Goal: Use online tool/utility: Utilize a website feature to perform a specific function

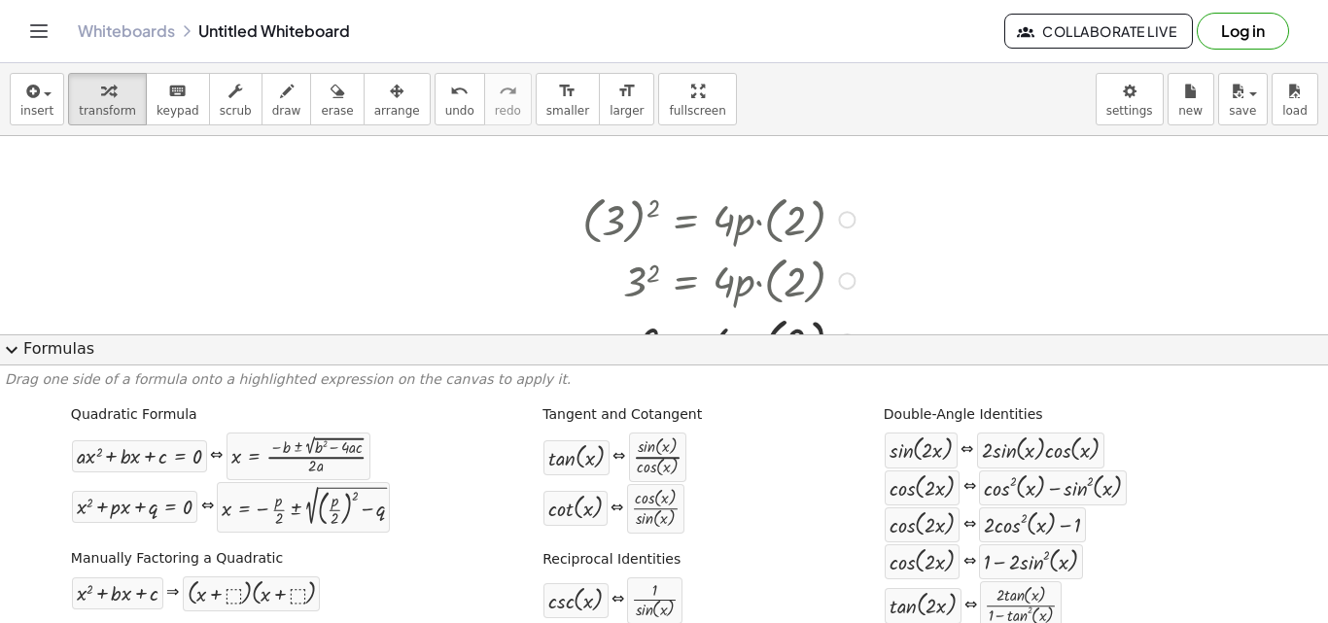
click at [640, 212] on div at bounding box center [722, 218] width 298 height 61
click at [0, 330] on div at bounding box center [664, 334] width 1328 height 396
click at [23, 358] on button "expand_more Formulas" at bounding box center [664, 349] width 1328 height 31
click at [23, 358] on div at bounding box center [664, 334] width 1328 height 396
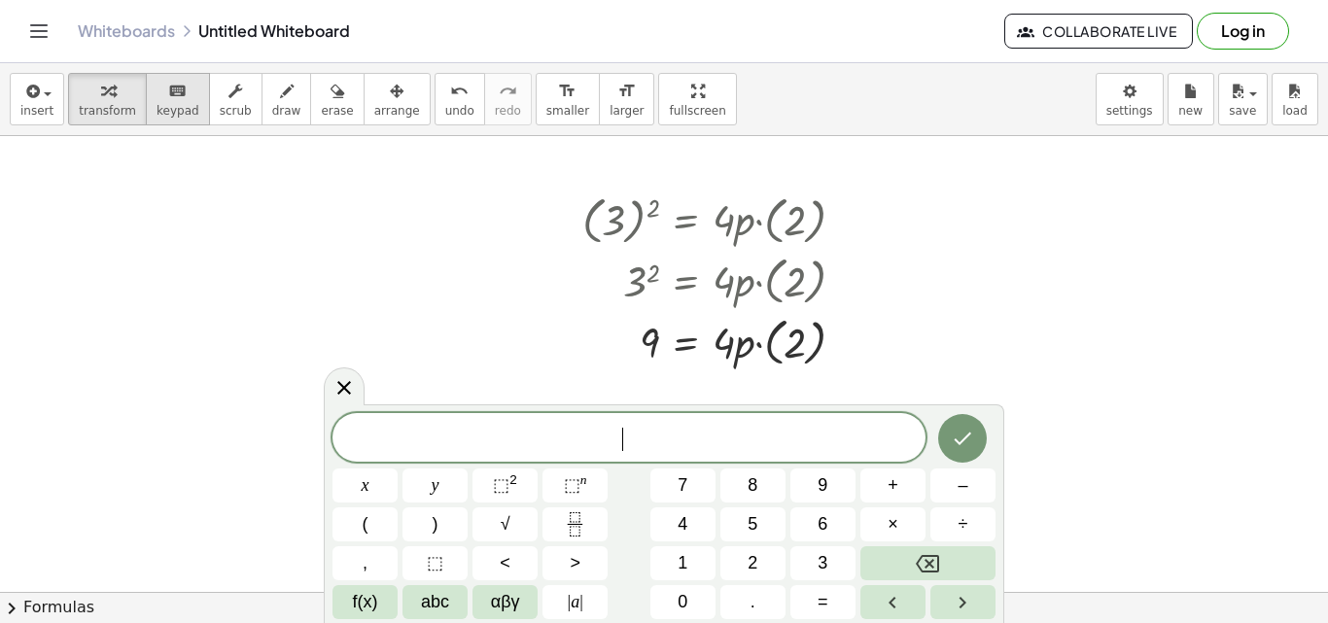
click at [189, 103] on button "keyboard keypad" at bounding box center [178, 99] width 64 height 52
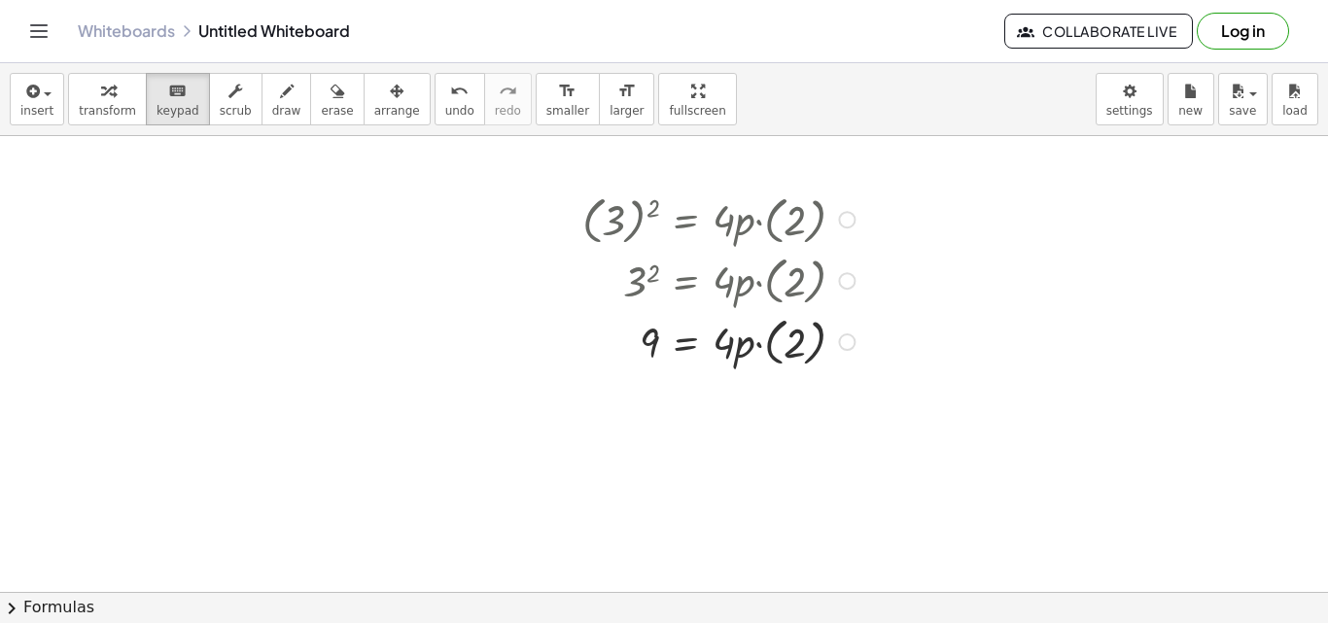
click at [586, 220] on div at bounding box center [722, 218] width 298 height 61
click at [607, 211] on div at bounding box center [722, 218] width 298 height 61
click at [620, 205] on div at bounding box center [722, 218] width 298 height 61
click at [627, 207] on div at bounding box center [722, 218] width 298 height 61
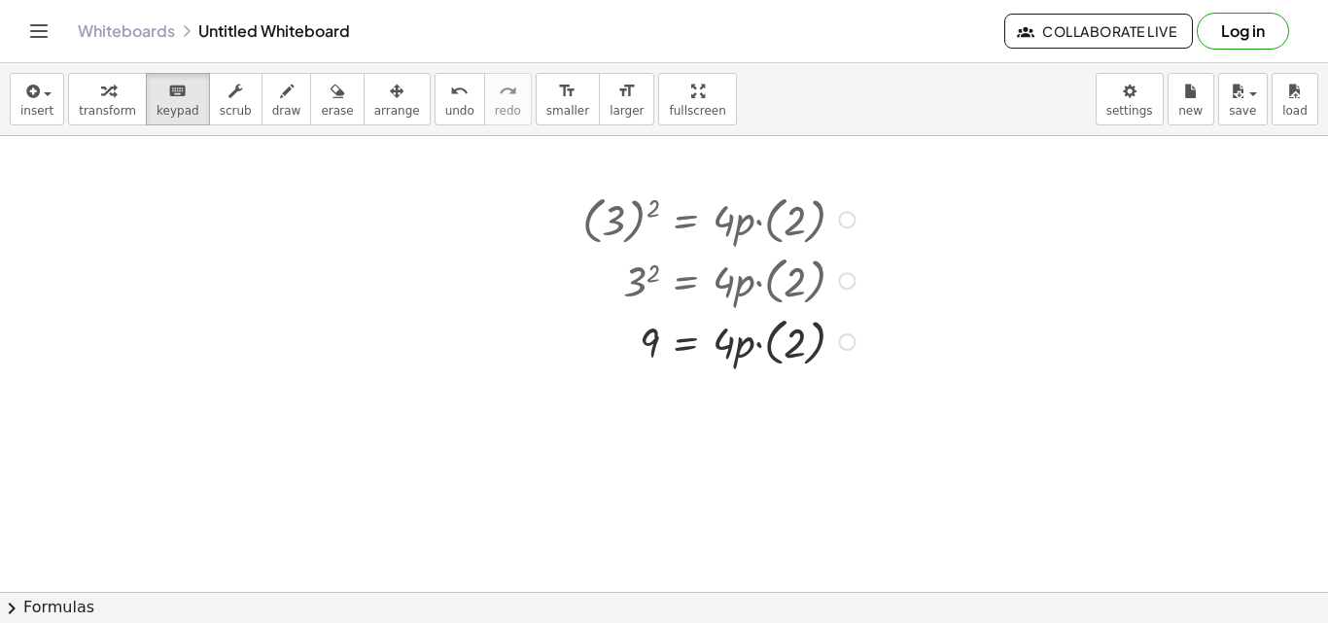
click at [627, 207] on div at bounding box center [722, 218] width 298 height 61
click at [450, 100] on icon "undo" at bounding box center [459, 91] width 18 height 23
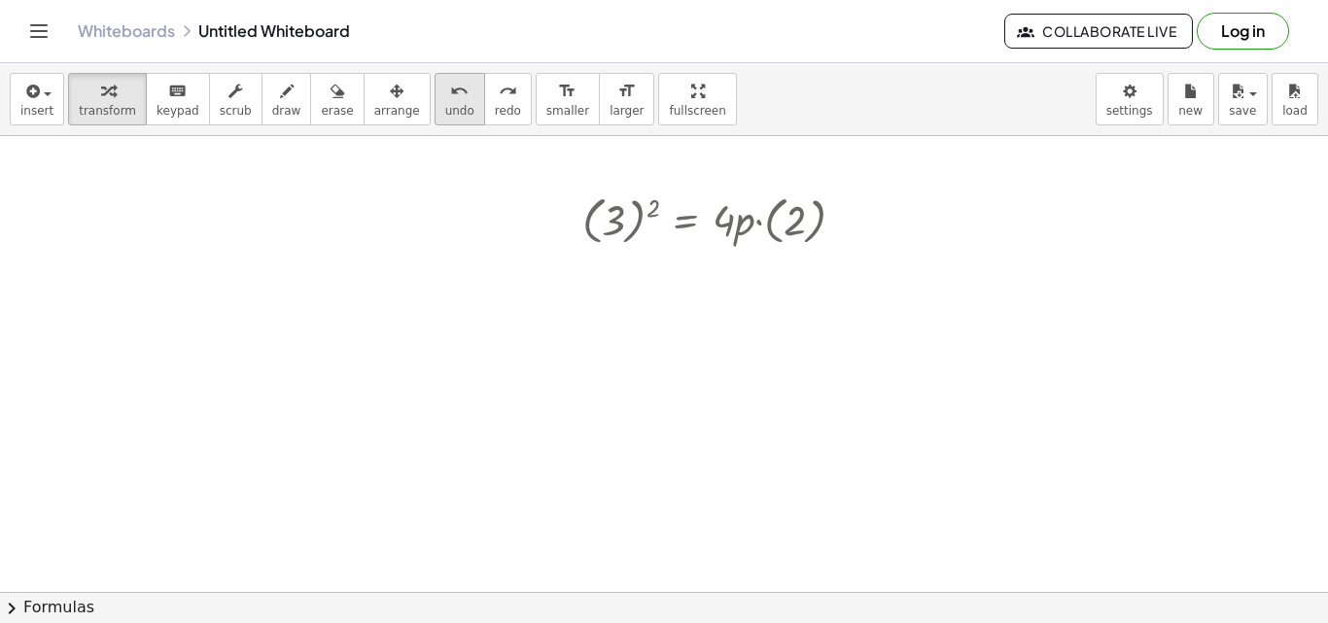
click at [450, 100] on icon "undo" at bounding box center [459, 91] width 18 height 23
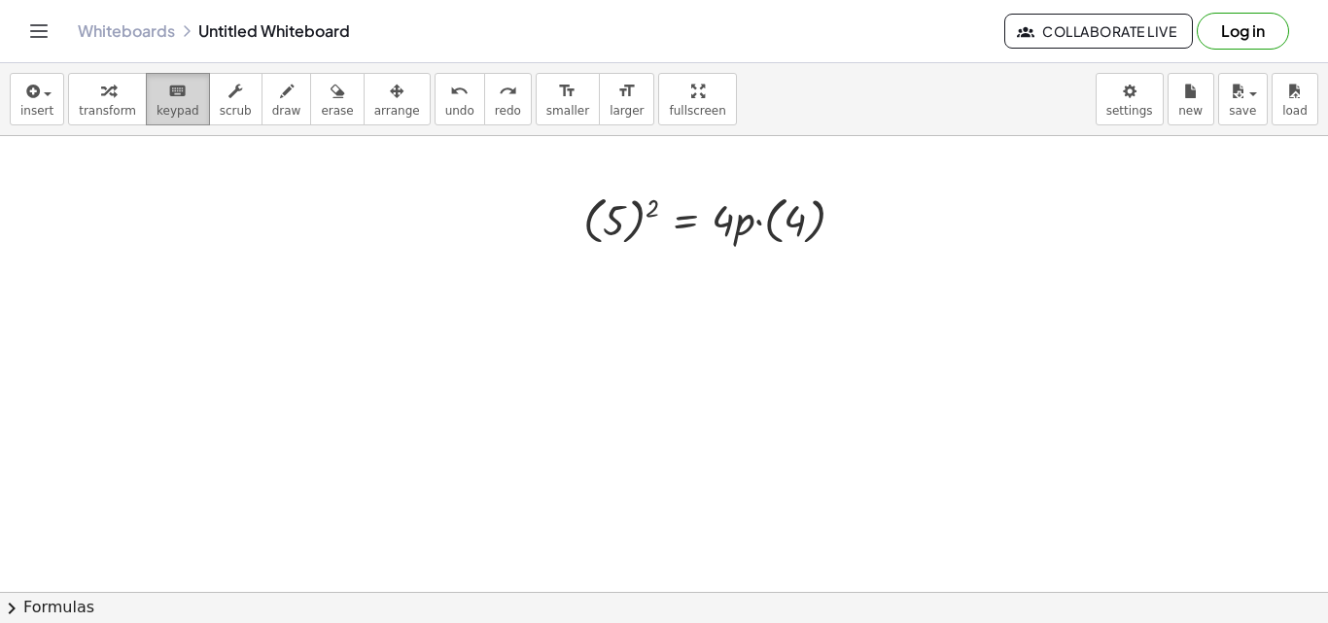
click at [181, 85] on button "keyboard keypad" at bounding box center [178, 99] width 64 height 52
click at [593, 202] on div at bounding box center [721, 218] width 296 height 61
click at [598, 204] on div at bounding box center [721, 218] width 296 height 61
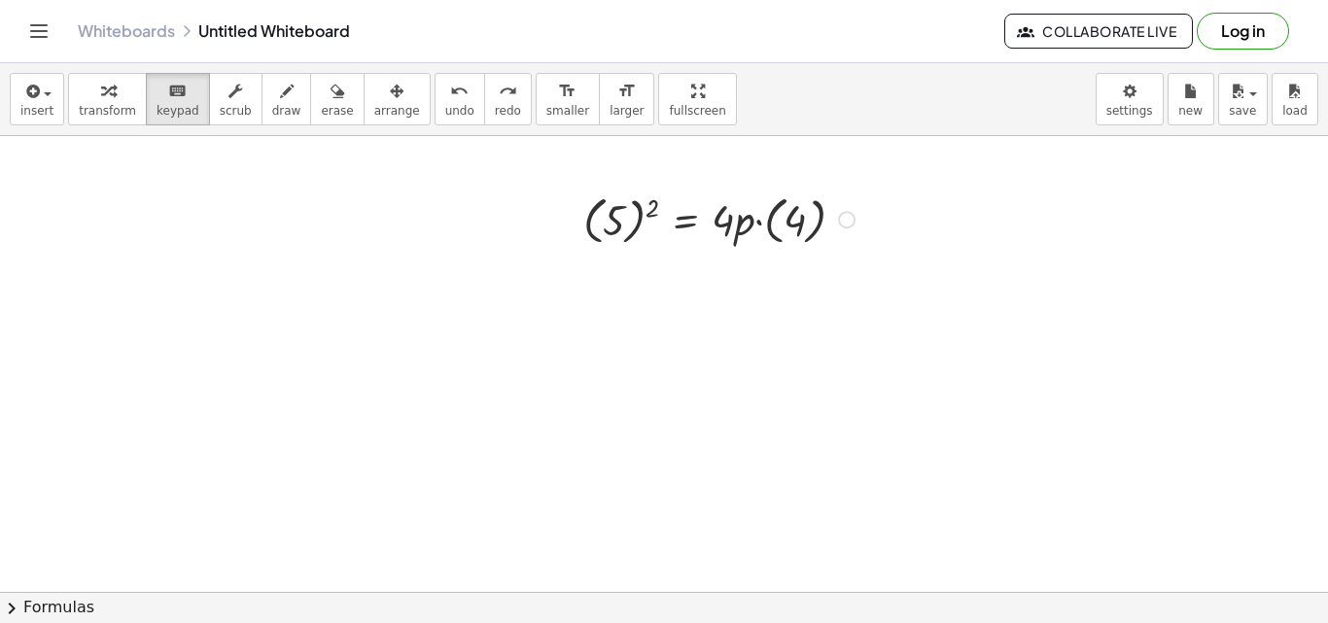
click at [550, 209] on div at bounding box center [664, 592] width 1328 height 912
drag, startPoint x: 550, startPoint y: 209, endPoint x: 560, endPoint y: 216, distance: 11.9
click at [550, 210] on div at bounding box center [664, 592] width 1328 height 912
drag, startPoint x: 578, startPoint y: 216, endPoint x: 799, endPoint y: 219, distance: 220.7
click at [580, 216] on div at bounding box center [568, 218] width 29 height 71
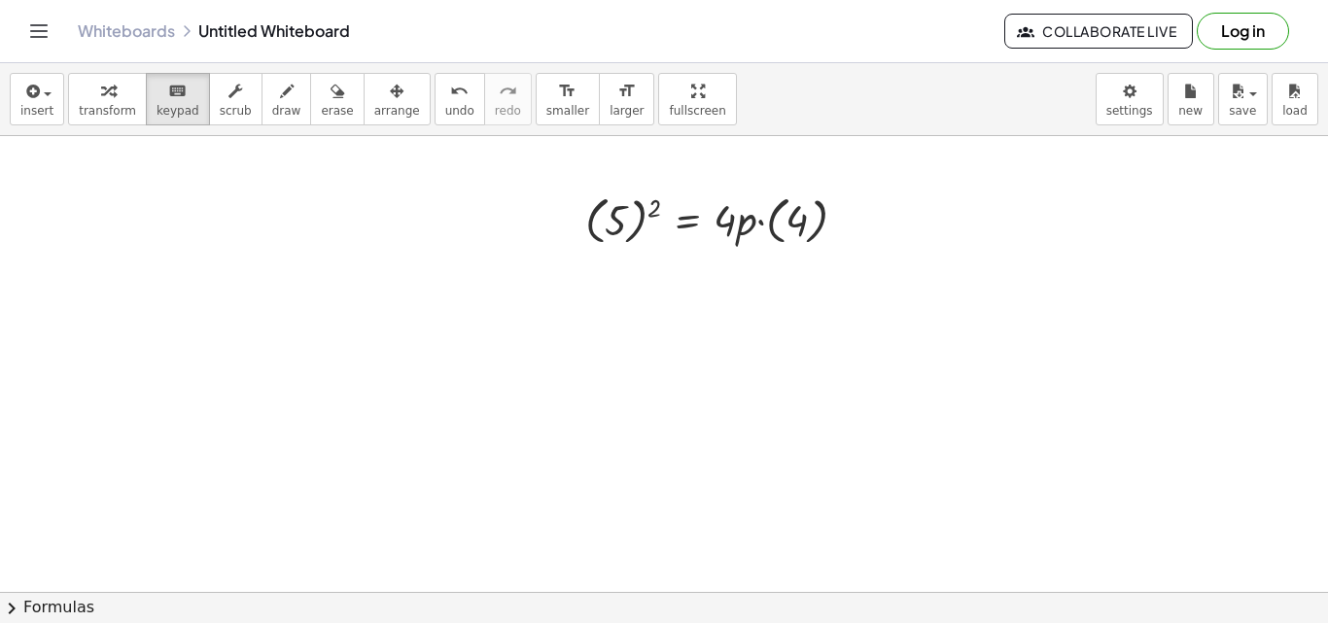
click at [873, 225] on div at bounding box center [664, 592] width 1328 height 912
click at [879, 213] on div "- + ( 5 ) 2 = · 4 · p · ( 4 )" at bounding box center [664, 592] width 1328 height 912
click at [844, 226] on div at bounding box center [848, 219] width 17 height 17
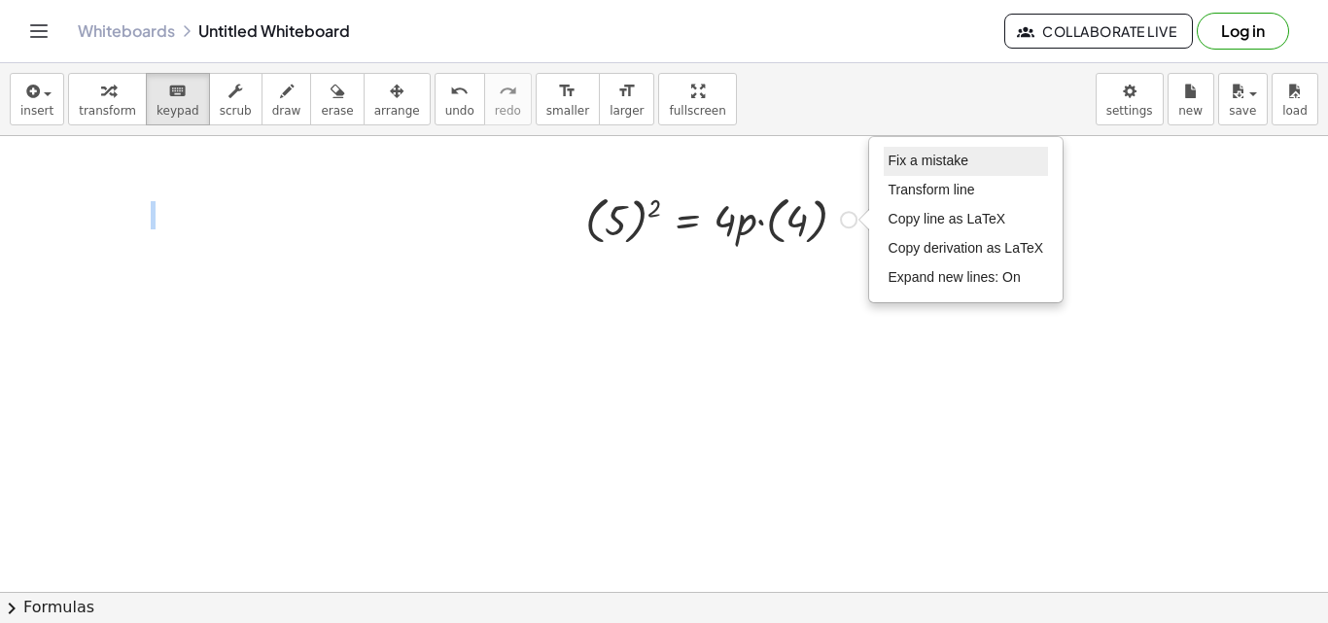
click at [908, 168] on span "Fix a mistake" at bounding box center [928, 161] width 80 height 16
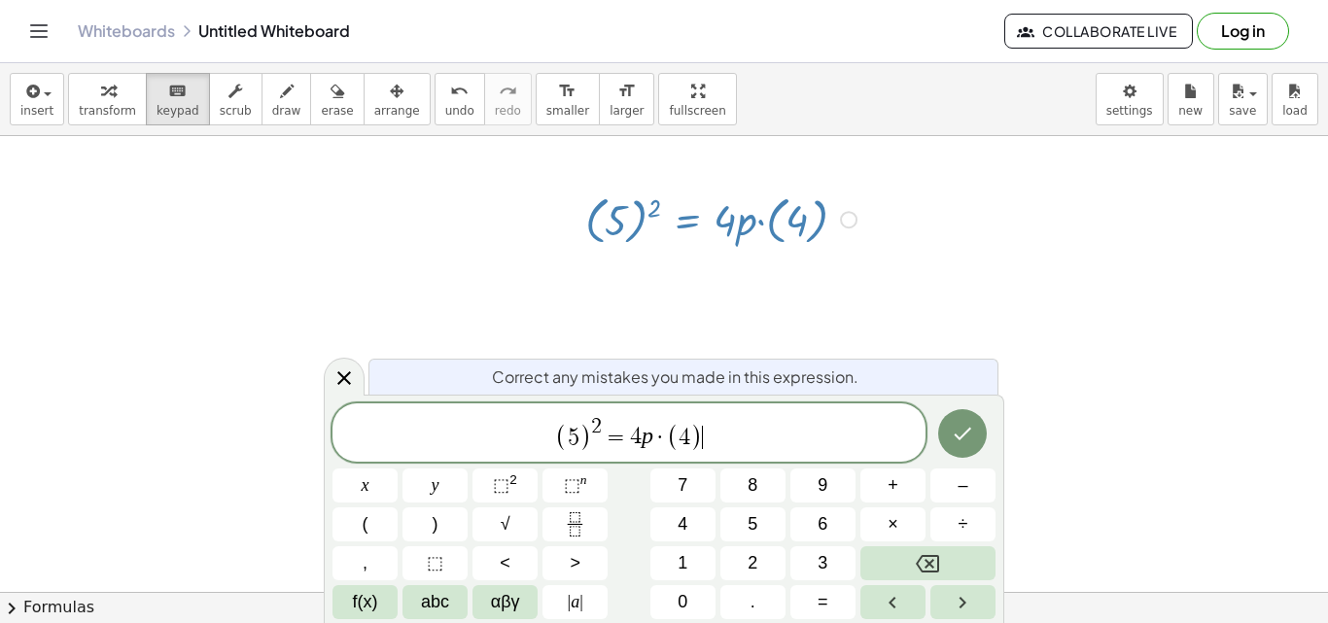
click at [577, 428] on span "5" at bounding box center [574, 437] width 12 height 23
click at [665, 439] on span "( 1 5 0 ) 2 = 4 p ​ · ( 4 )" at bounding box center [628, 434] width 593 height 38
click at [701, 437] on span "4" at bounding box center [696, 437] width 12 height 23
click at [584, 450] on span "( 1 5 ​ 0 )" at bounding box center [573, 437] width 60 height 28
